Goal: Navigation & Orientation: Find specific page/section

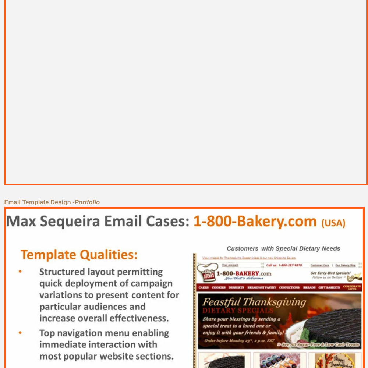
scroll to position [3314, 0]
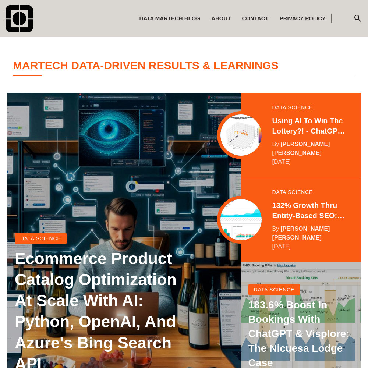
scroll to position [146, 0]
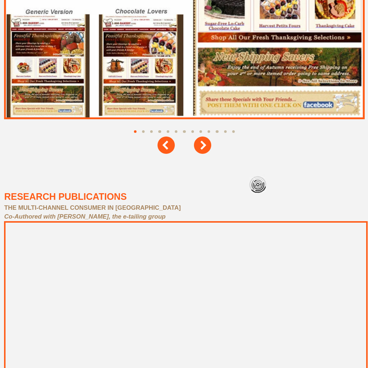
scroll to position [3314, 0]
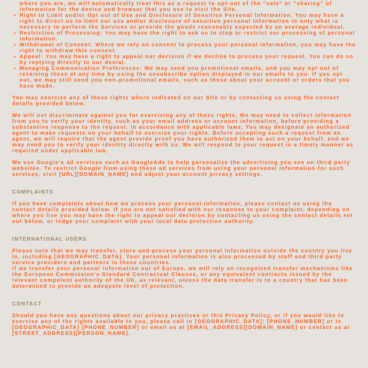
scroll to position [1565, 0]
